Goal: Register for event/course

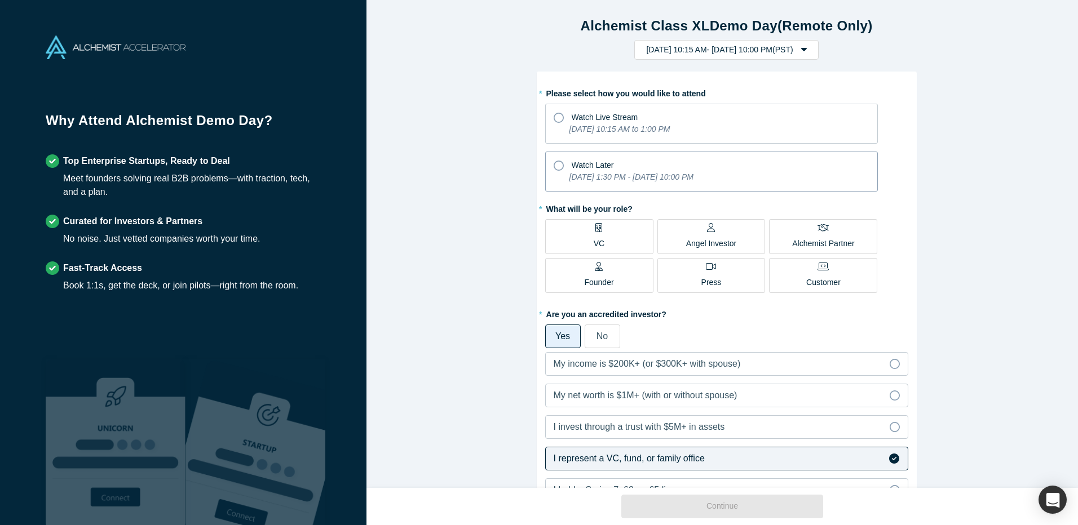
click at [614, 175] on icon "[DATE] 1:30 PM - [DATE] 10:00 PM" at bounding box center [631, 176] width 124 height 9
click at [0, 0] on input "Watch Later [DATE] 1:30 PM - [DATE] 10:00 PM" at bounding box center [0, 0] width 0 height 0
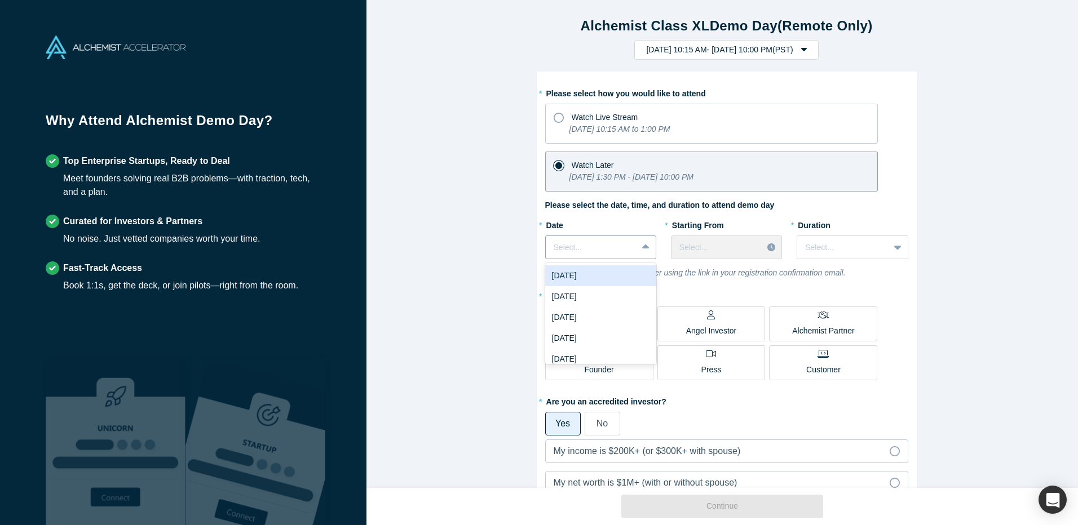
click at [638, 247] on div at bounding box center [647, 247] width 18 height 20
click at [599, 347] on div "[DATE]" at bounding box center [600, 352] width 111 height 21
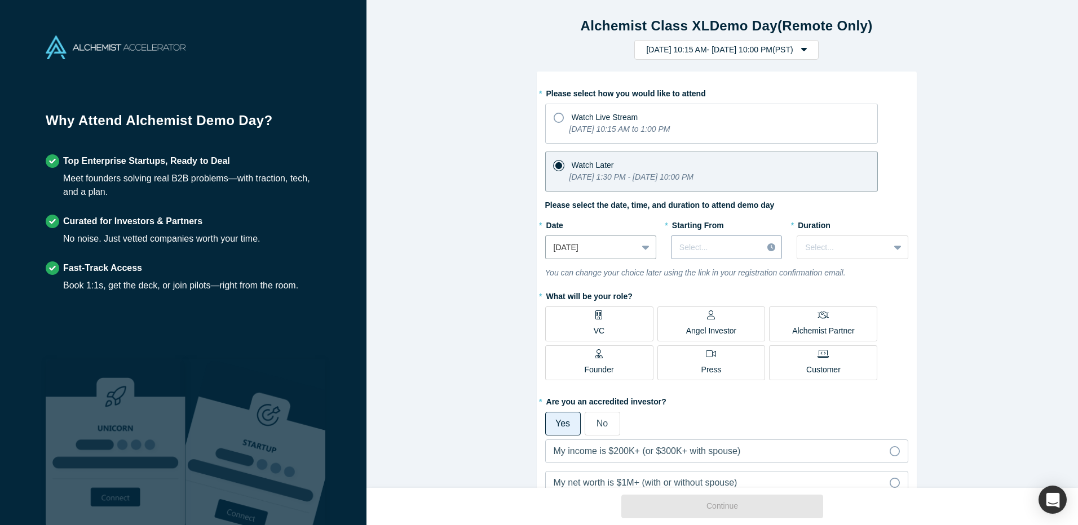
click at [709, 253] on div at bounding box center [716, 248] width 75 height 14
click at [728, 302] on div "12:00 AM (PST)" at bounding box center [726, 296] width 111 height 21
click at [830, 249] on div at bounding box center [843, 248] width 76 height 14
click at [839, 351] on div "3 hours" at bounding box center [851, 352] width 111 height 21
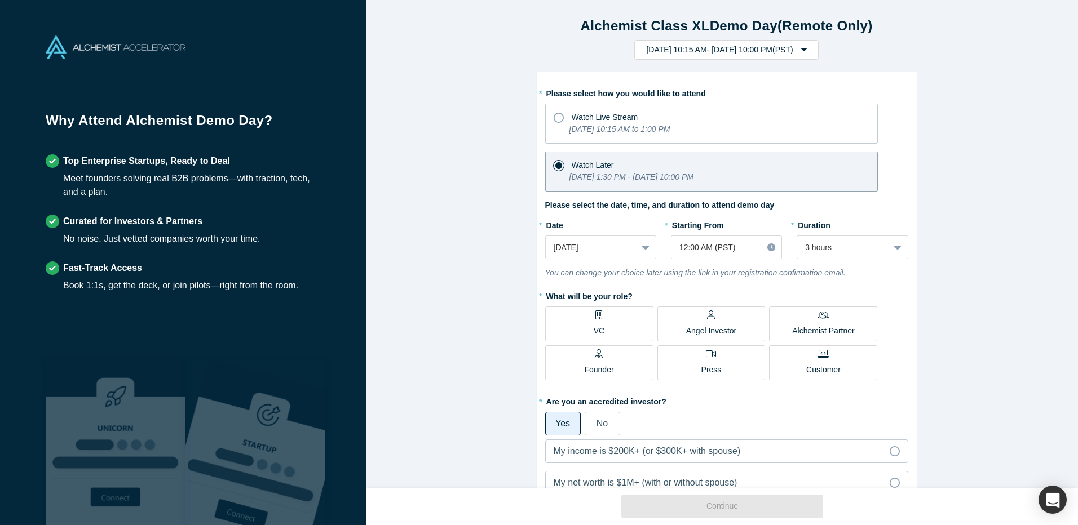
click at [601, 317] on label "VC" at bounding box center [599, 324] width 108 height 35
click at [0, 0] on input "VC" at bounding box center [0, 0] width 0 height 0
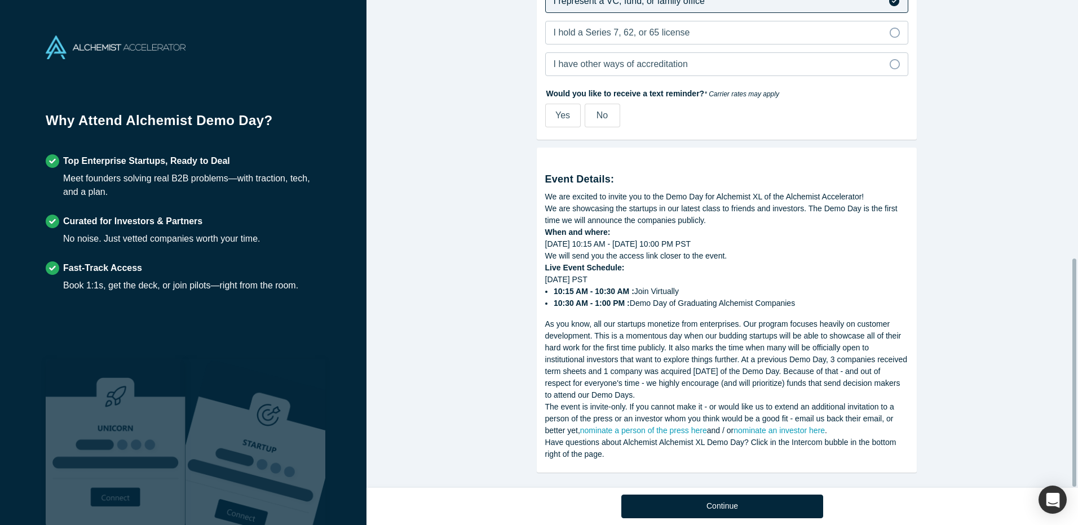
scroll to position [552, 0]
click at [769, 504] on button "Continue" at bounding box center [722, 507] width 202 height 24
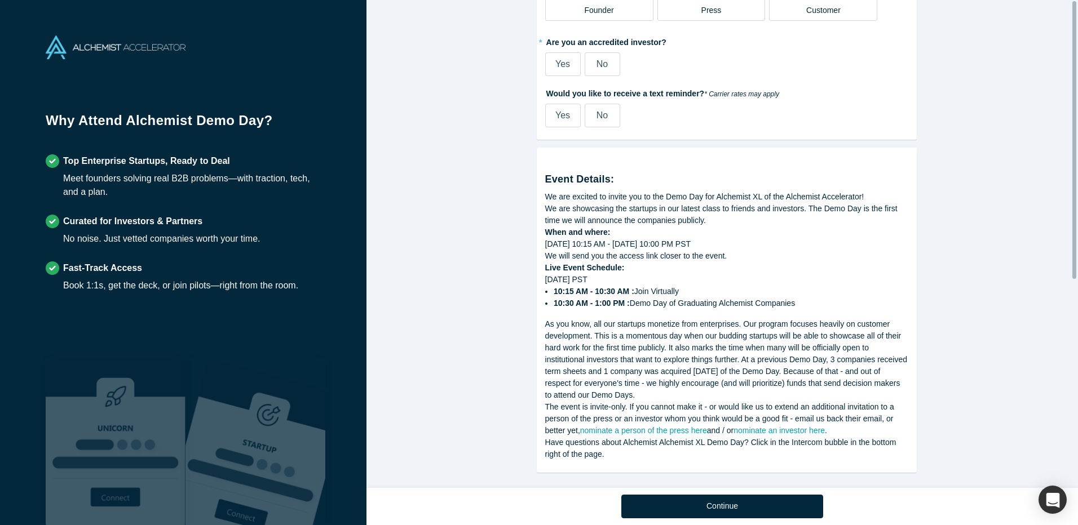
scroll to position [0, 0]
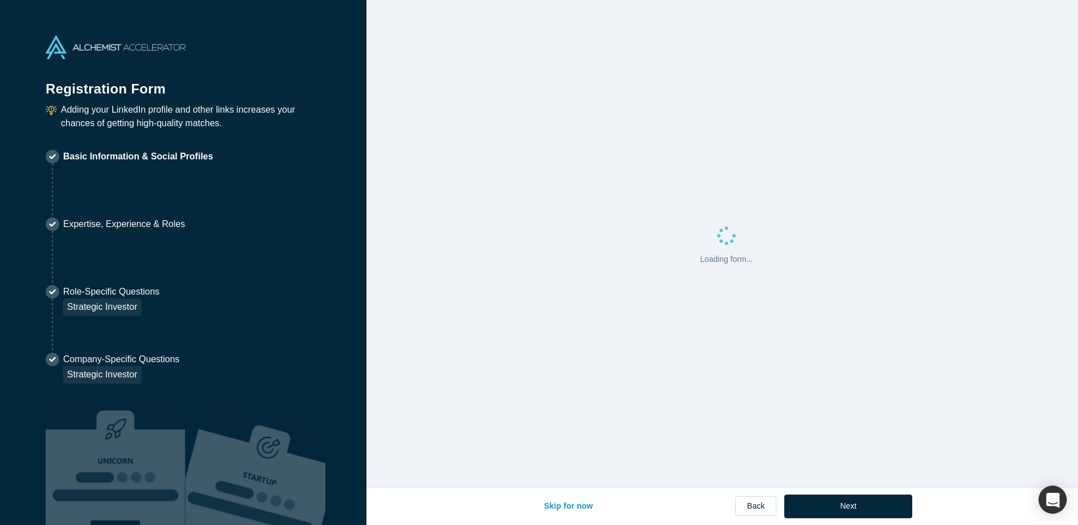
select select "US"
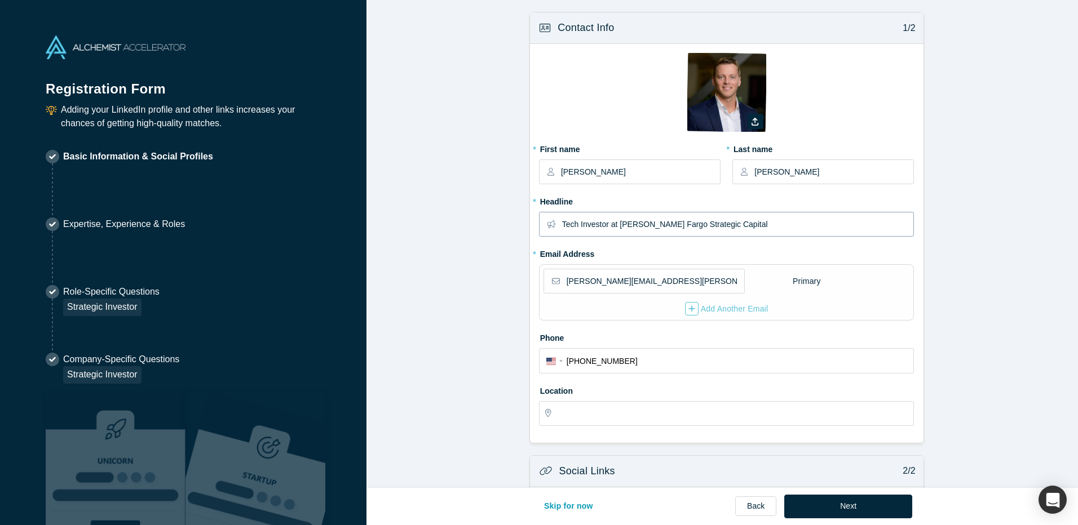
type input "[GEOGRAPHIC_DATA], [GEOGRAPHIC_DATA], [GEOGRAPHIC_DATA]"
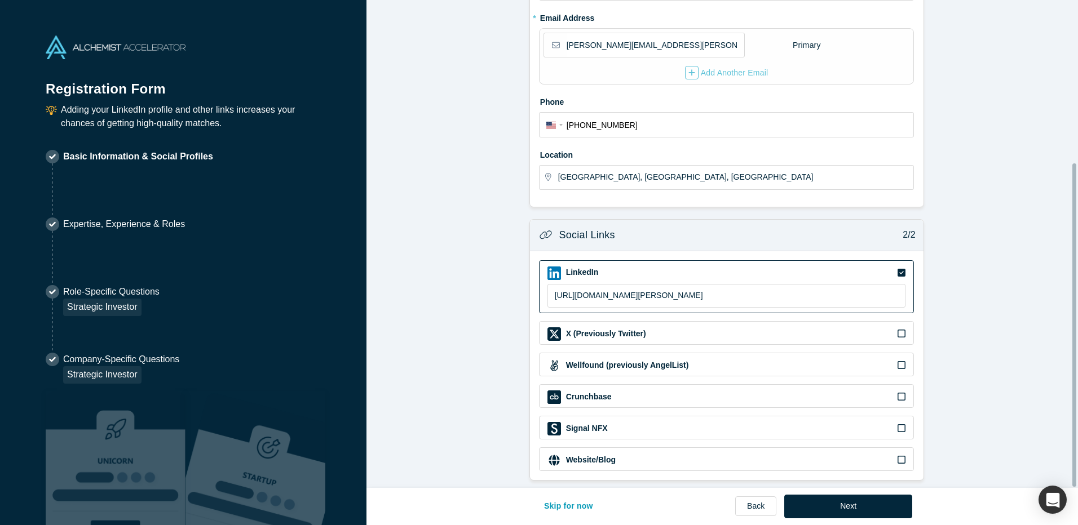
scroll to position [245, 0]
click at [847, 502] on button "Next" at bounding box center [848, 507] width 128 height 24
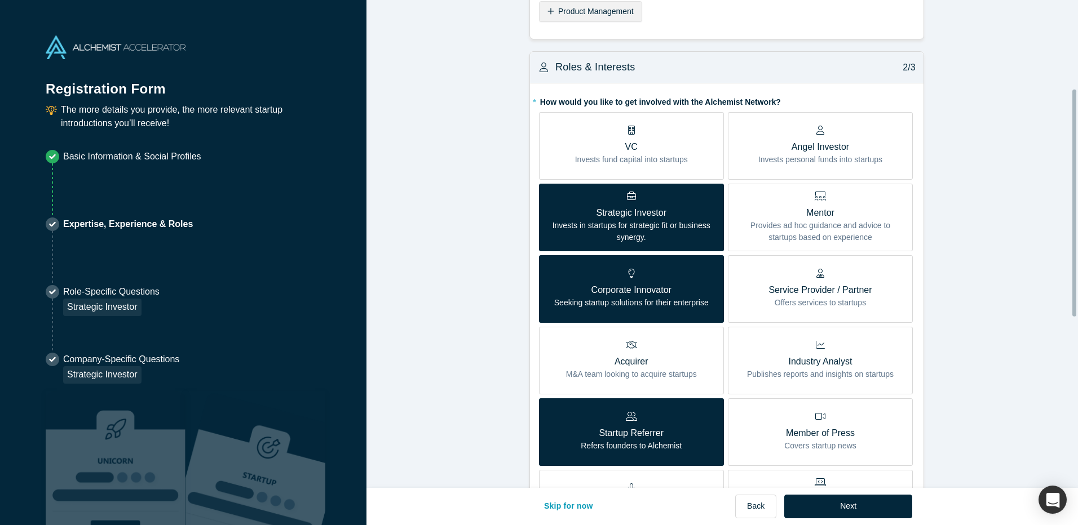
scroll to position [556, 0]
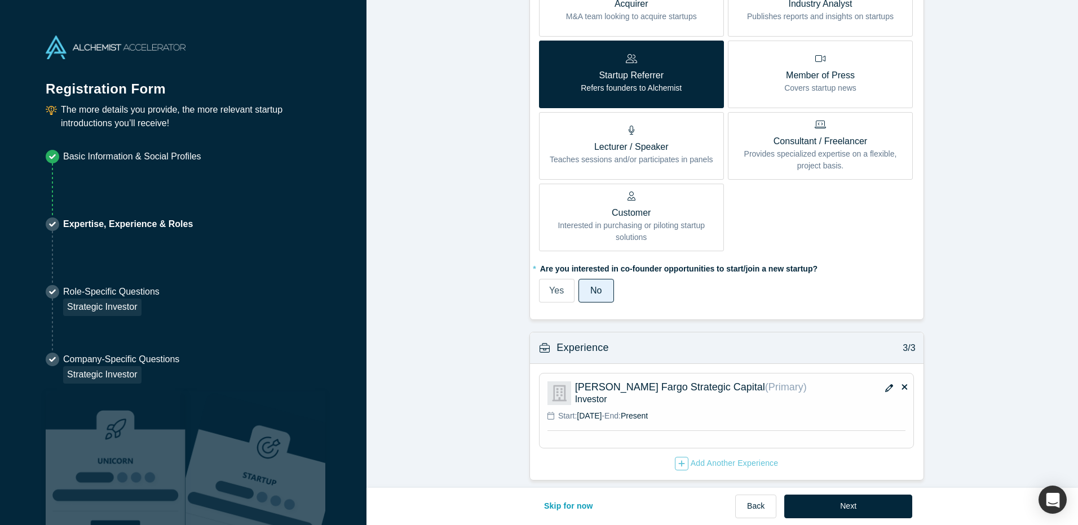
click at [857, 506] on button "Next" at bounding box center [848, 507] width 128 height 24
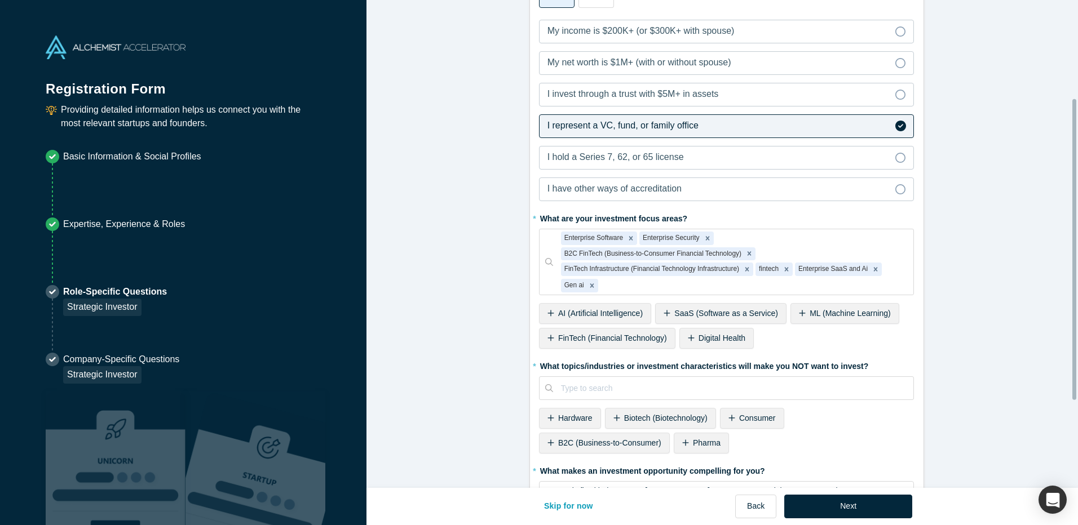
scroll to position [300, 0]
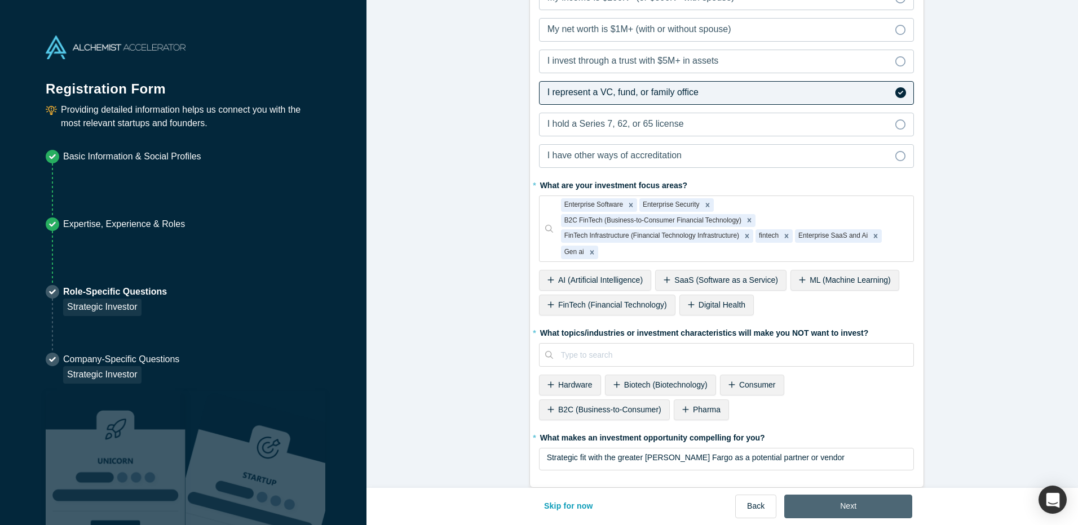
click at [862, 506] on button "Next" at bounding box center [848, 507] width 128 height 24
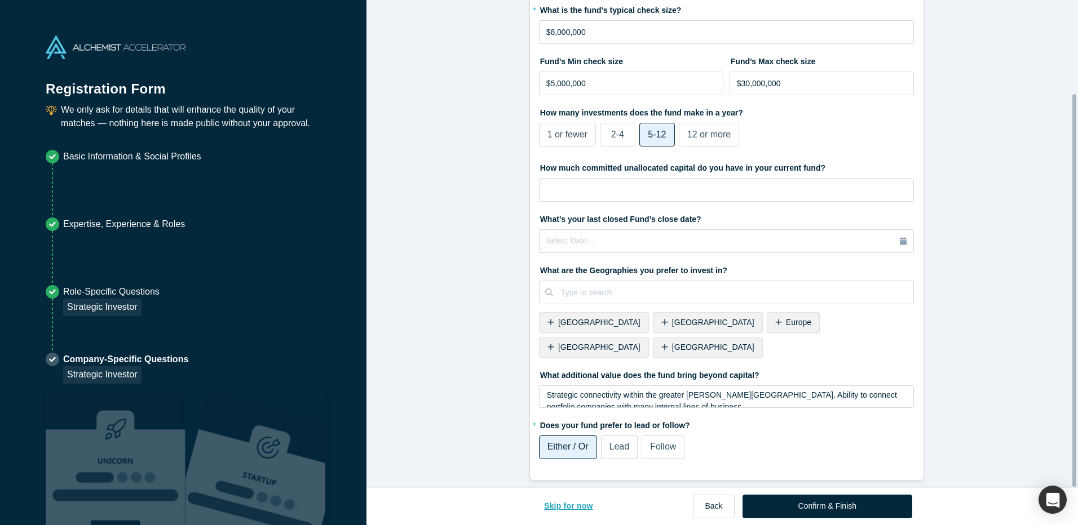
scroll to position [0, 0]
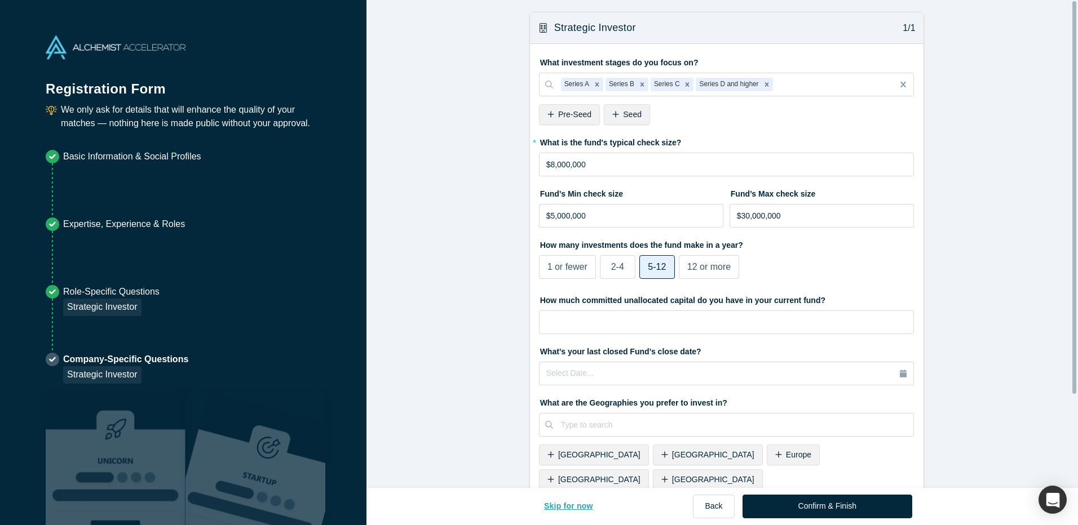
click at [560, 507] on button "Skip for now" at bounding box center [568, 507] width 73 height 24
